Goal: Task Accomplishment & Management: Use online tool/utility

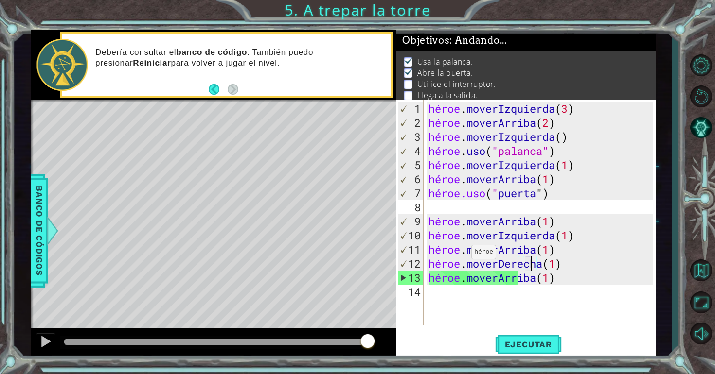
scroll to position [3, 0]
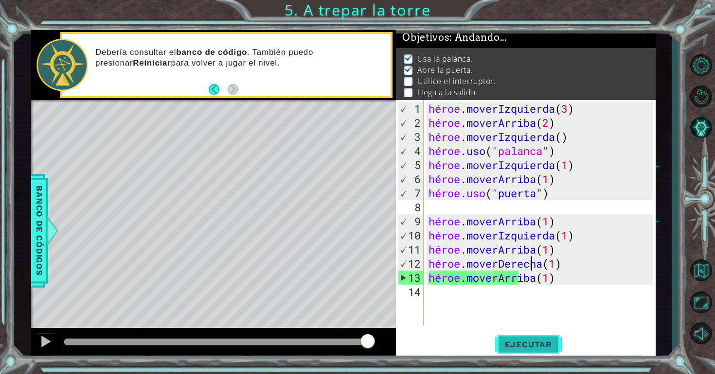
click at [551, 351] on button "Ejecutar" at bounding box center [528, 345] width 67 height 26
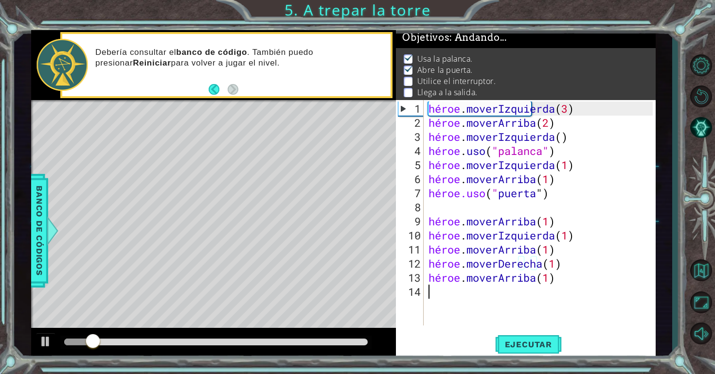
click at [545, 297] on div "héroe . moverIzquierda ( 3 ) héroe . moverArriba ( 2 ) héroe . moverIzquierda (…" at bounding box center [542, 229] width 231 height 254
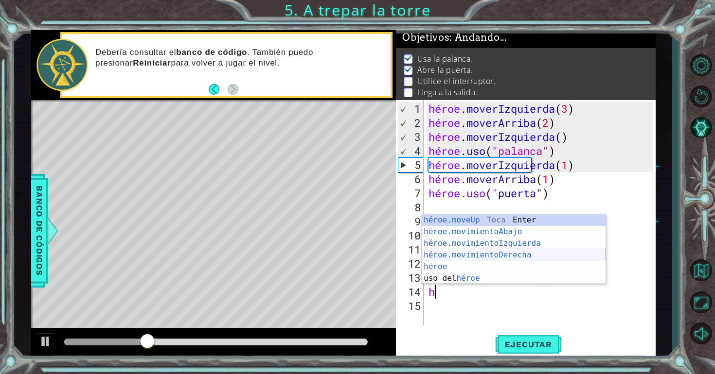
click at [545, 259] on div "héroe.moveUp Toca Enter héroe.movimientoAbajo ​ Toca Enter héroe.movimientoIzqu…" at bounding box center [514, 260] width 184 height 93
type textarea "hero.moveRight(1)"
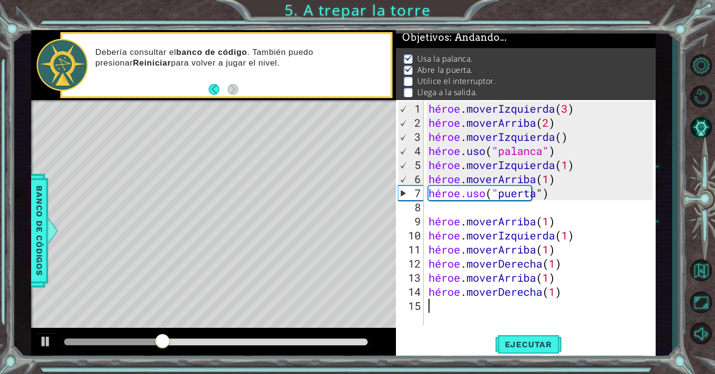
click at [464, 304] on div "héroe . moverIzquierda ( 3 ) héroe . moverArriba ( 2 ) héroe . moverIzquierda (…" at bounding box center [542, 229] width 231 height 254
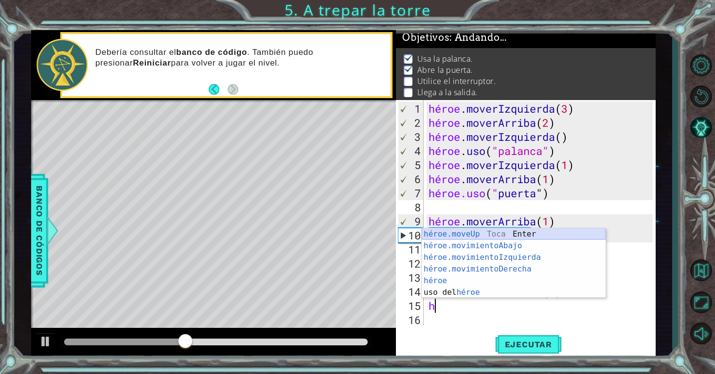
click at [491, 235] on div "héroe.moveUp Toca Enter héroe.movimientoAbajo ​ Toca Enter héroe.movimientoIzqu…" at bounding box center [514, 275] width 184 height 93
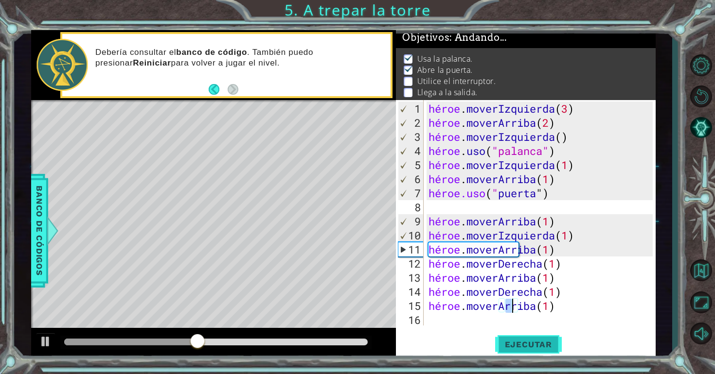
type textarea "hero.moveUp(1)"
click at [524, 348] on font "Ejecutar" at bounding box center [528, 345] width 47 height 10
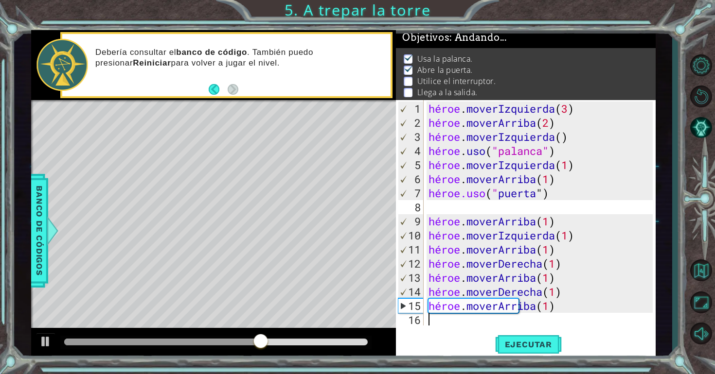
click at [566, 317] on div "héroe . moverIzquierda ( 3 ) héroe . moverArriba ( 2 ) héroe . moverIzquierda (…" at bounding box center [542, 229] width 231 height 254
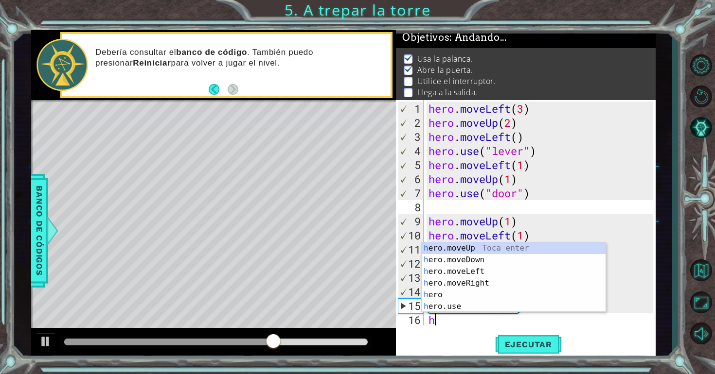
scroll to position [14, 0]
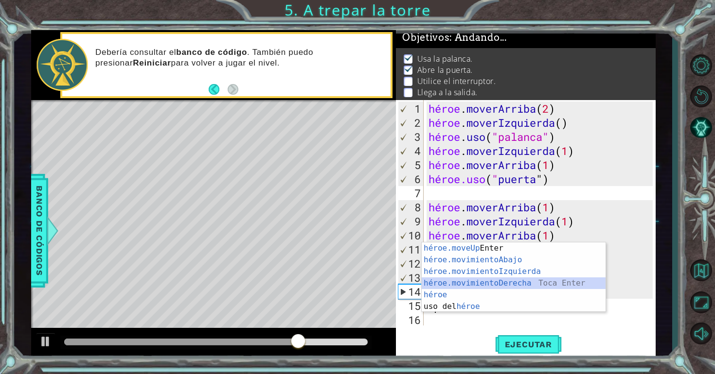
click at [477, 281] on div "héroe.moveUp Toca Enter héroe.movimientoAbajo ​ Toca Enter héroe.movimientoIzqu…" at bounding box center [514, 289] width 184 height 93
type textarea "hero.moveRight(1)"
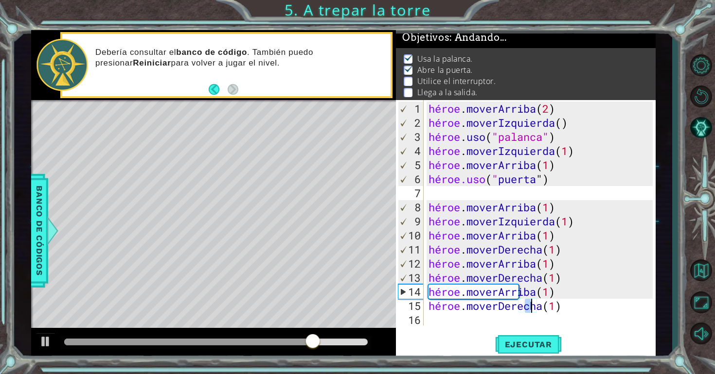
click at [472, 324] on div "héroe . moverArriba ( 2 ) héroe . moverIzquierda ( ) héroe . uso ( "palanca" ) …" at bounding box center [542, 229] width 231 height 254
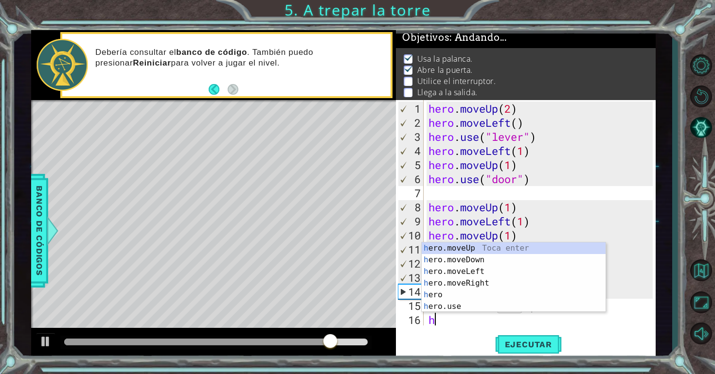
scroll to position [28, 0]
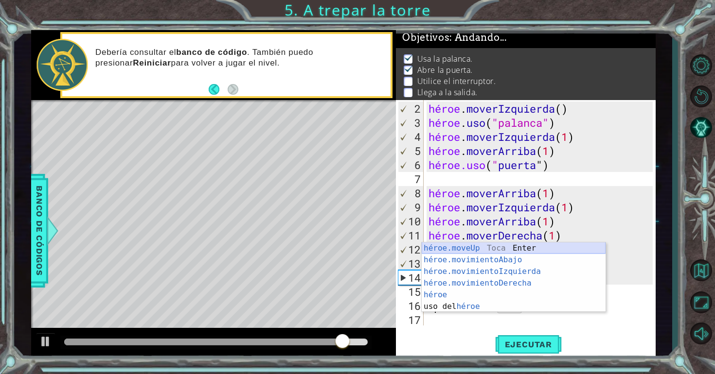
click at [509, 247] on div "héroe.moveUp Toca Enter héroe.movimientoAbajo ​ Toca Enter héroe.movimientoIzqu…" at bounding box center [514, 289] width 184 height 93
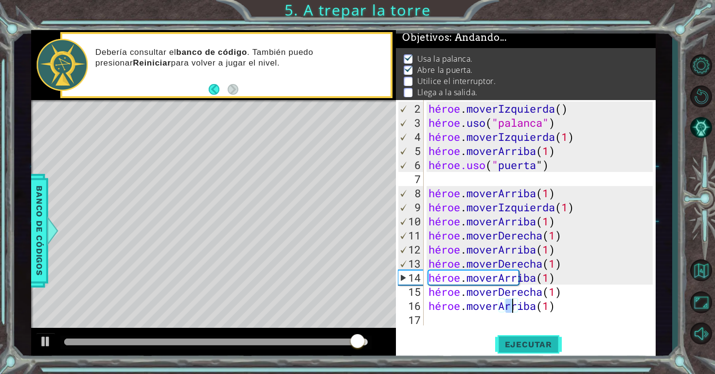
type textarea "hero.moveUp(1)"
click at [517, 346] on font "Ejecutar" at bounding box center [528, 345] width 47 height 10
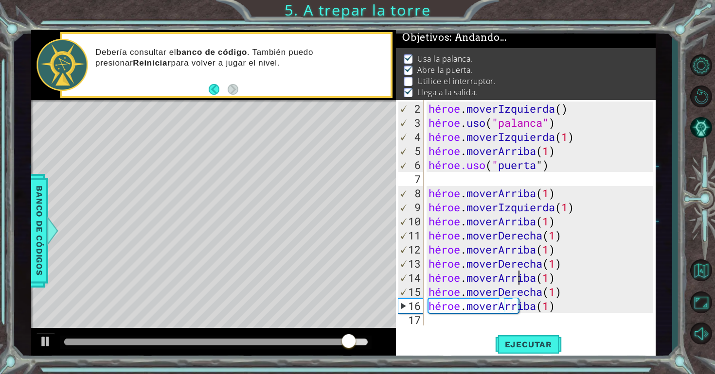
click at [591, 283] on div "héroe . moverIzquierda ( ) héroe . uso ( "palanca" ) héroe . moverIzquierda ( 1…" at bounding box center [542, 229] width 231 height 254
click at [591, 276] on div "héroe . moverIzquierda ( ) héroe . uso ( "palanca" ) héroe . moverIzquierda ( 1…" at bounding box center [542, 229] width 231 height 254
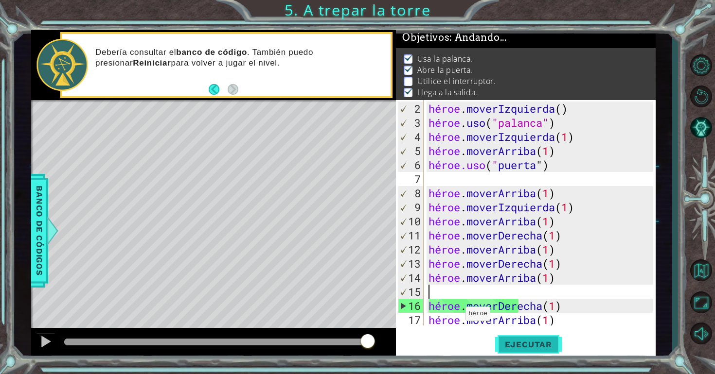
click at [509, 337] on button "Ejecutar" at bounding box center [528, 345] width 67 height 26
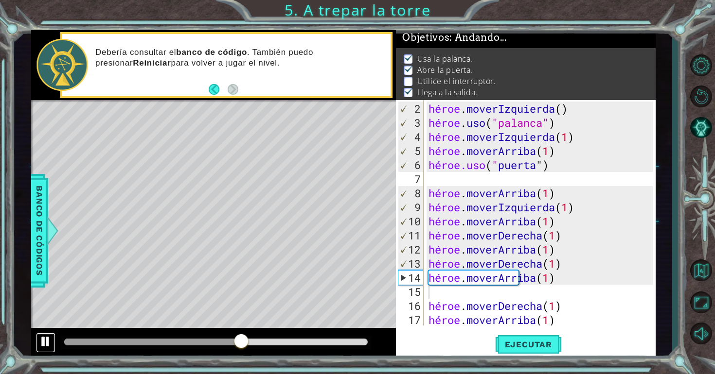
click at [44, 338] on div at bounding box center [45, 342] width 13 height 13
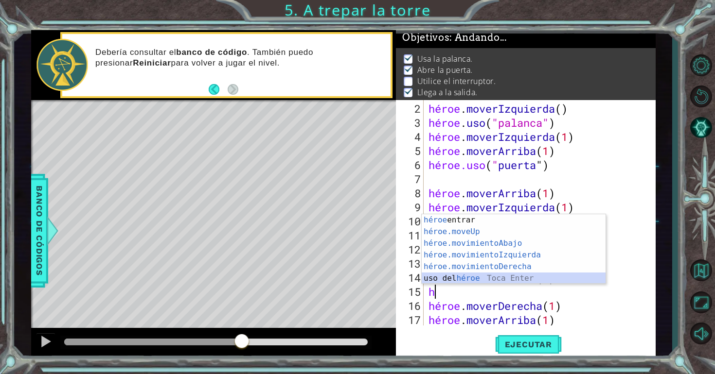
click at [522, 273] on div "héroe Toca entrar héroe.moveUp ​ Toca Enter héroe.movimientoAbajo ​ Toca Enter …" at bounding box center [514, 260] width 184 height 93
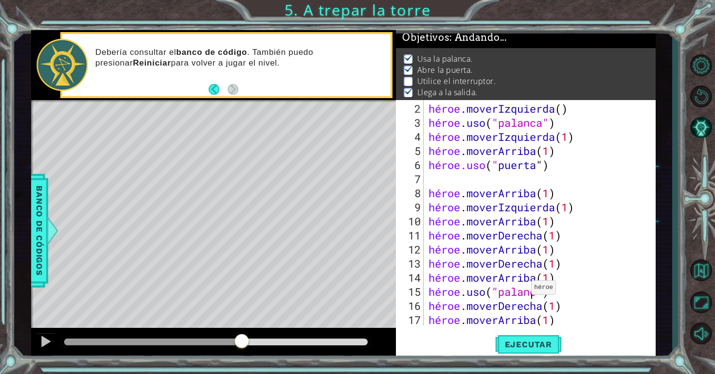
scroll to position [0, 5]
click at [528, 349] on font "Ejecutar" at bounding box center [528, 345] width 47 height 10
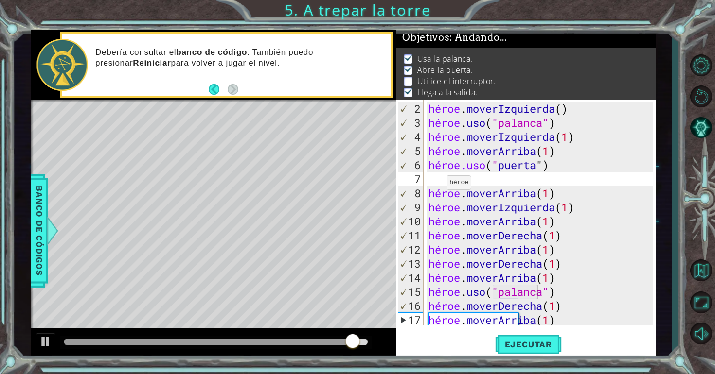
click at [409, 80] on p at bounding box center [408, 81] width 9 height 9
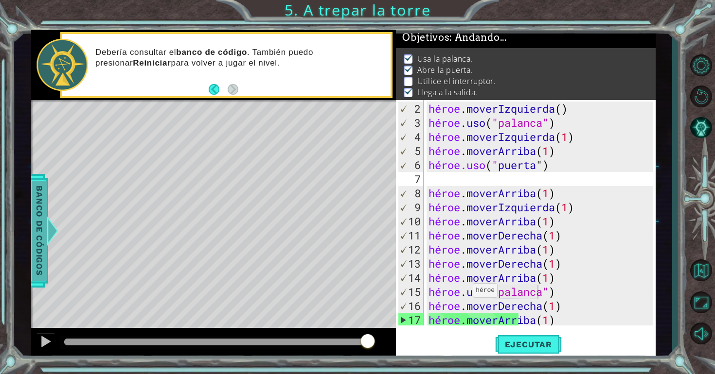
click at [44, 241] on font "Banco de códigos" at bounding box center [40, 231] width 10 height 90
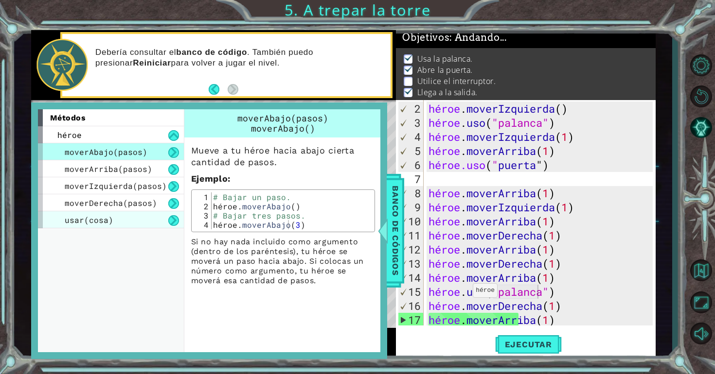
click at [135, 221] on div "usar(cosa)" at bounding box center [111, 220] width 146 height 17
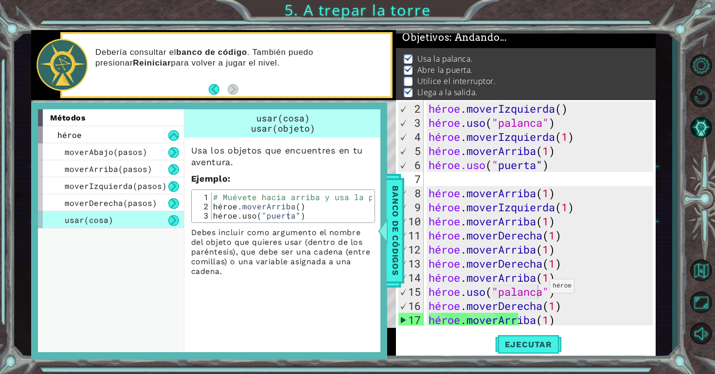
click at [540, 290] on div "héroe . moverIzquierda ( ) héroe . uso ( "palanca" ) héroe . moverIzquierda ( 1…" at bounding box center [542, 229] width 231 height 254
click at [397, 210] on font "Banco de códigos" at bounding box center [396, 231] width 10 height 90
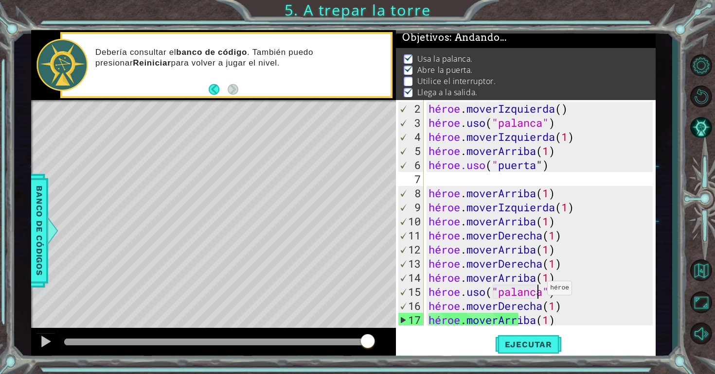
click at [539, 292] on div "héroe . moverIzquierda ( ) héroe . uso ( "palanca" ) héroe . moverIzquierda ( 1…" at bounding box center [542, 229] width 231 height 254
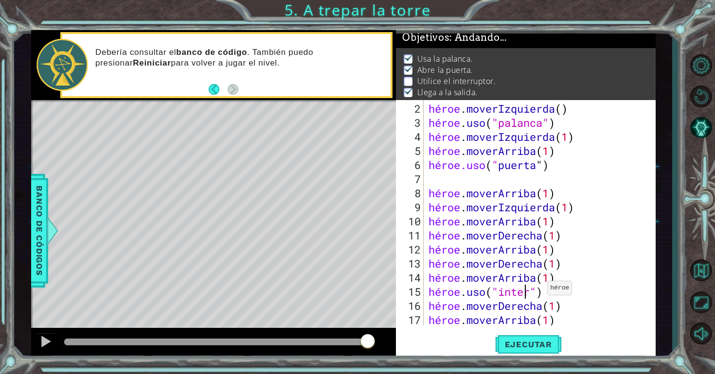
scroll to position [0, 4]
type textarea "hero.use("interruptor")"
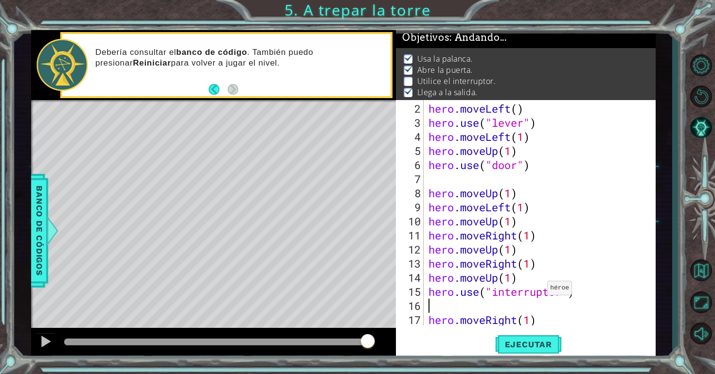
scroll to position [0, 0]
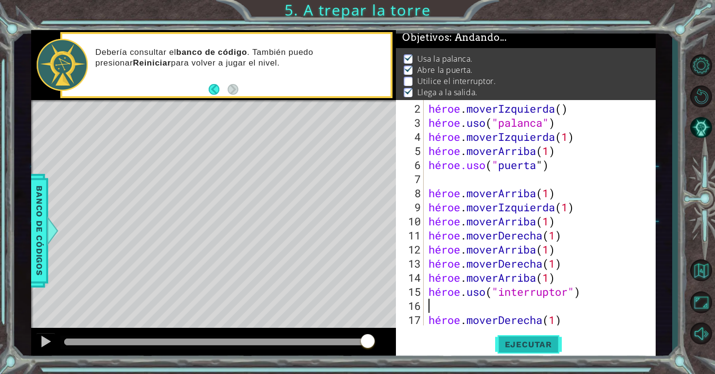
click at [537, 343] on font "Ejecutar" at bounding box center [528, 345] width 47 height 10
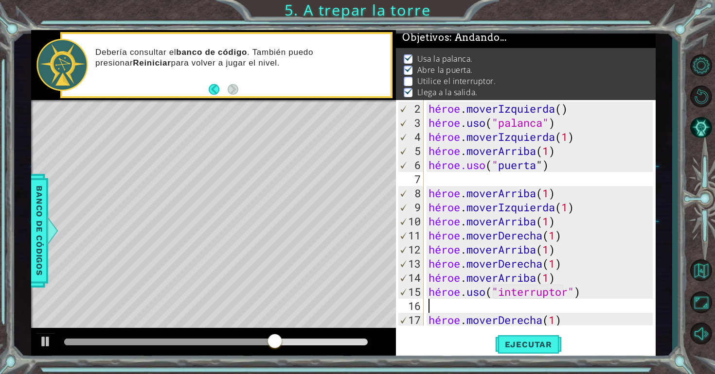
click at [565, 298] on div "héroe . moverIzquierda ( ) héroe . uso ( "palanca" ) héroe . moverIzquierda ( 1…" at bounding box center [542, 229] width 231 height 254
click at [592, 291] on div "héroe . moverIzquierda ( ) héroe . uso ( "palanca" ) héroe . moverIzquierda ( 1…" at bounding box center [542, 229] width 231 height 254
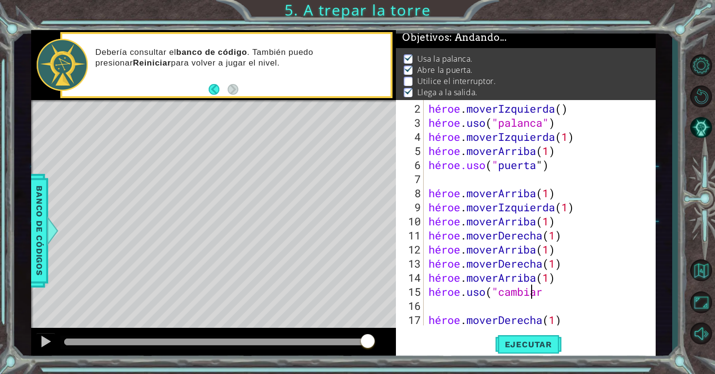
scroll to position [0, 4]
click at [549, 337] on button "Ejecutar" at bounding box center [528, 345] width 67 height 26
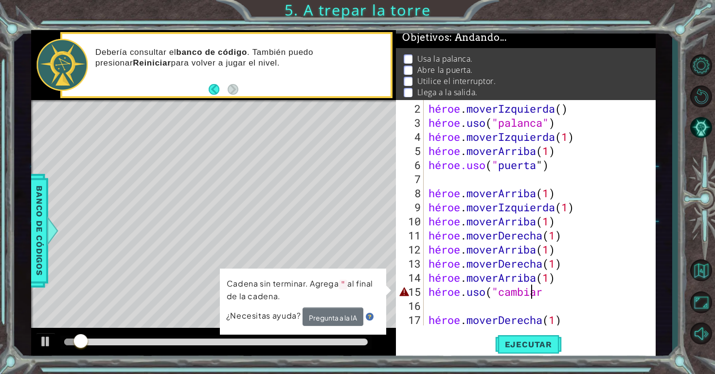
click at [572, 295] on div "héroe . moverIzquierda ( ) héroe . uso ( "palanca" ) héroe . moverIzquierda ( 1…" at bounding box center [542, 229] width 231 height 254
click at [571, 288] on div "héroe . moverIzquierda ( ) héroe . uso ( "palanca" ) héroe . moverIzquierda ( 1…" at bounding box center [542, 229] width 231 height 254
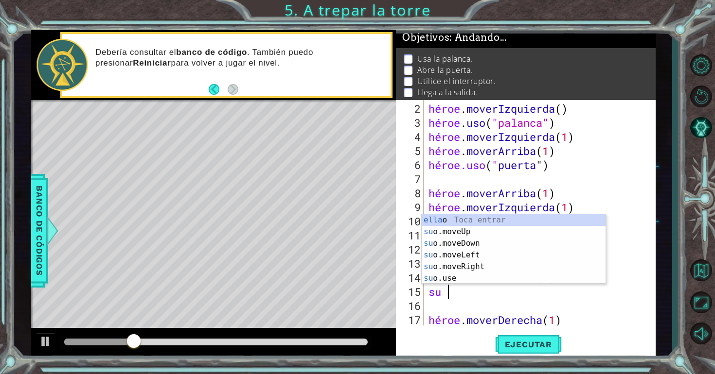
scroll to position [0, 0]
click at [540, 275] on div "el ro toca entrar él ro.moveUp Toca Enter él ro.moveDown Toca Enter él ro.moveL…" at bounding box center [514, 260] width 184 height 93
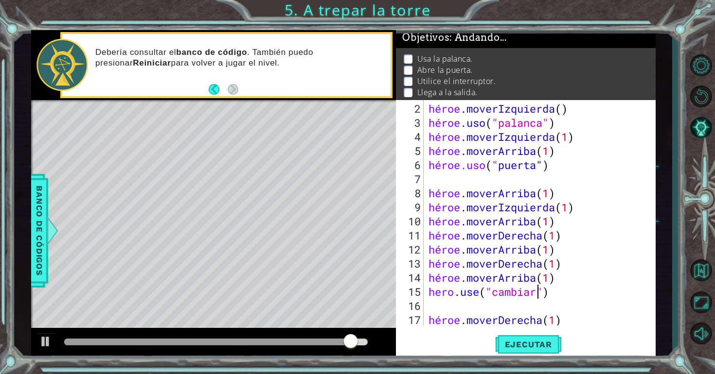
scroll to position [0, 5]
type textarea "hero.use("cambiar")"
click at [542, 332] on button "Ejecutar" at bounding box center [528, 345] width 67 height 26
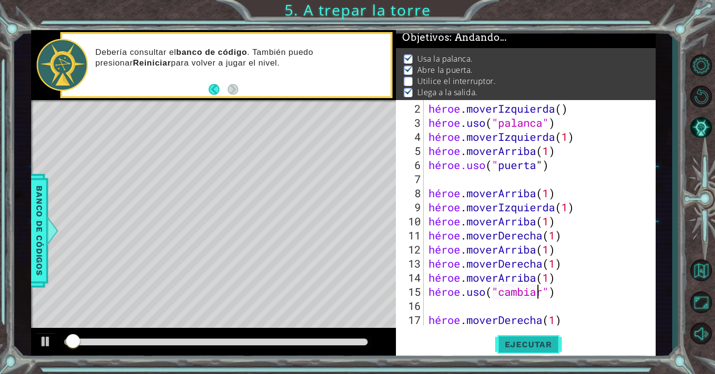
click at [542, 343] on font "Ejecutar" at bounding box center [528, 345] width 47 height 10
